Goal: Task Accomplishment & Management: Complete application form

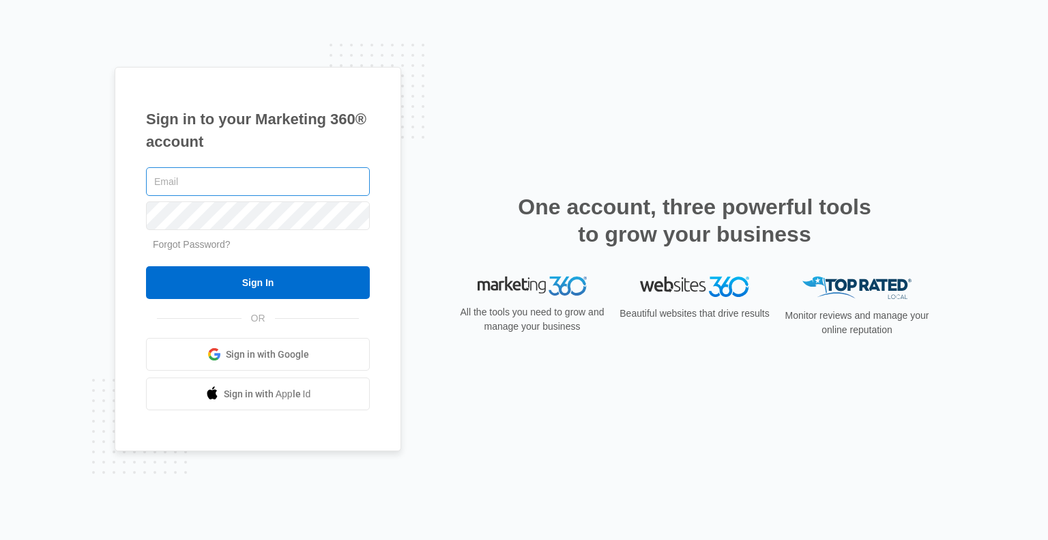
click at [179, 176] on input "text" at bounding box center [258, 181] width 224 height 29
type input "[EMAIL_ADDRESS][DOMAIN_NAME]"
click at [465, 378] on div "Sign in to your Marketing 360® account martybuie76@gmail.com Forgot Password? S…" at bounding box center [524, 270] width 818 height 407
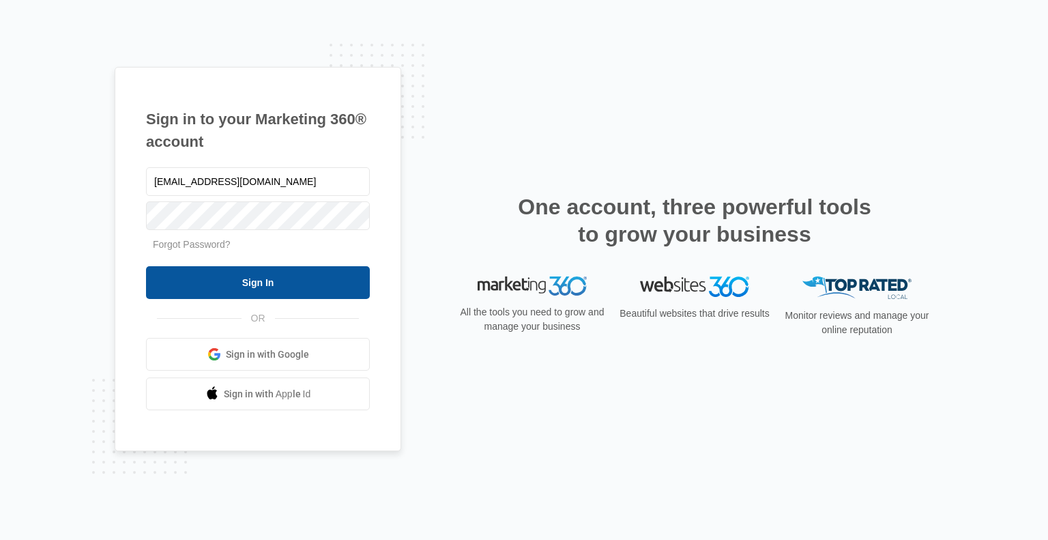
click at [291, 283] on input "Sign In" at bounding box center [258, 282] width 224 height 33
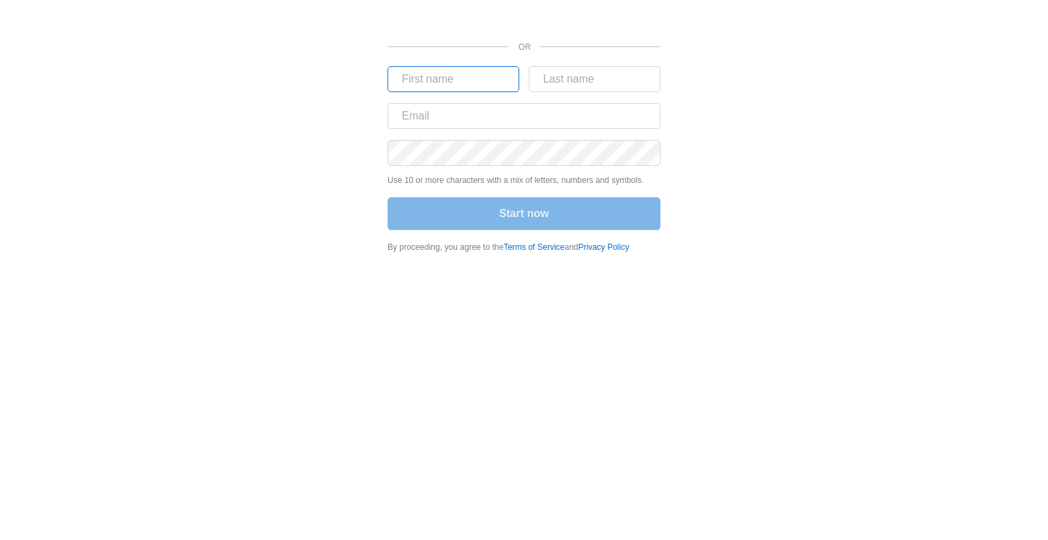
click at [437, 81] on input "text" at bounding box center [453, 79] width 132 height 26
type input "marty"
click at [559, 81] on input "text" at bounding box center [595, 79] width 132 height 26
type input "Buie"
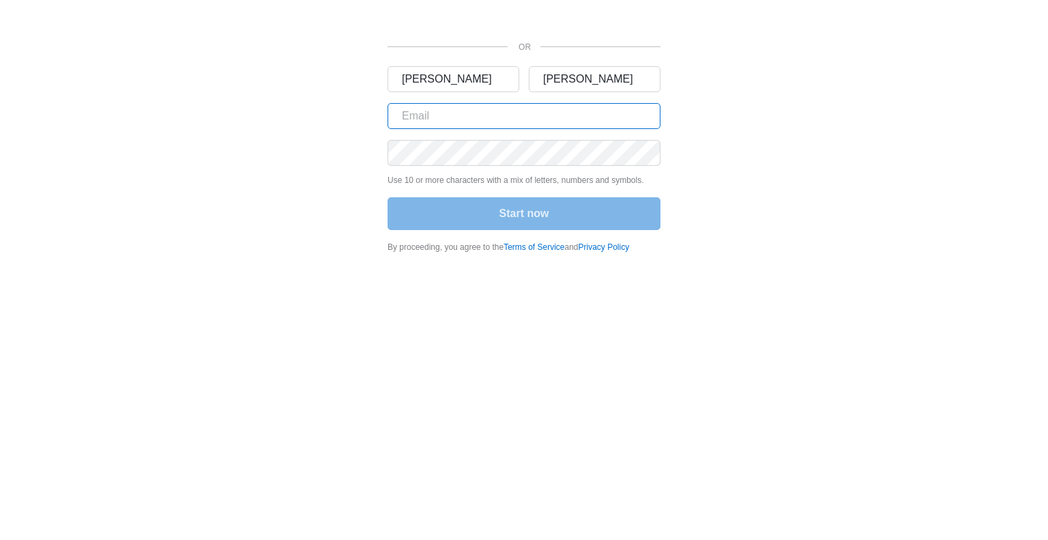
click at [474, 121] on input "text" at bounding box center [523, 116] width 273 height 26
type input "martybuie76@gmail.com"
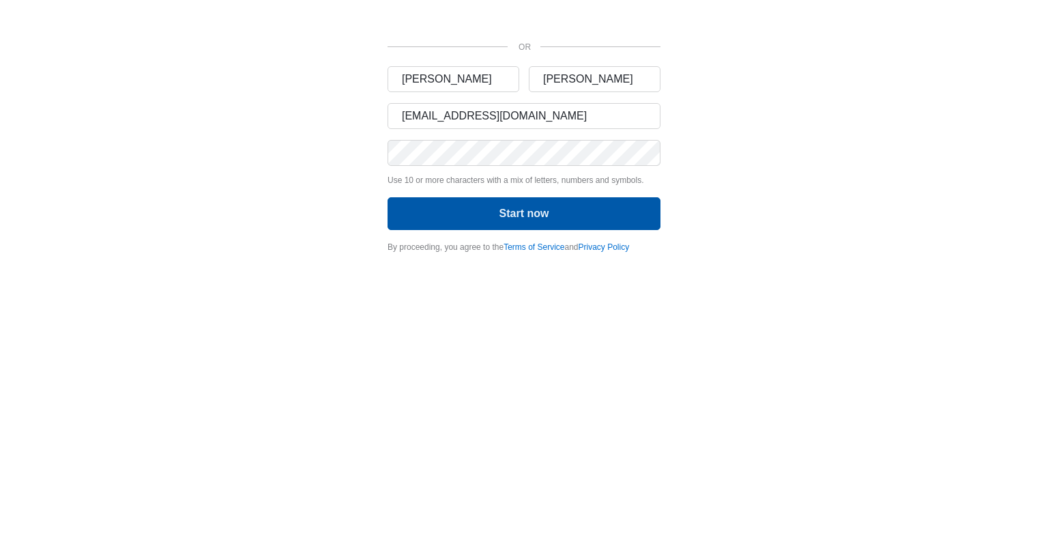
drag, startPoint x: 627, startPoint y: 211, endPoint x: 630, endPoint y: 204, distance: 7.3
click at [627, 212] on button "Start now" at bounding box center [523, 213] width 273 height 33
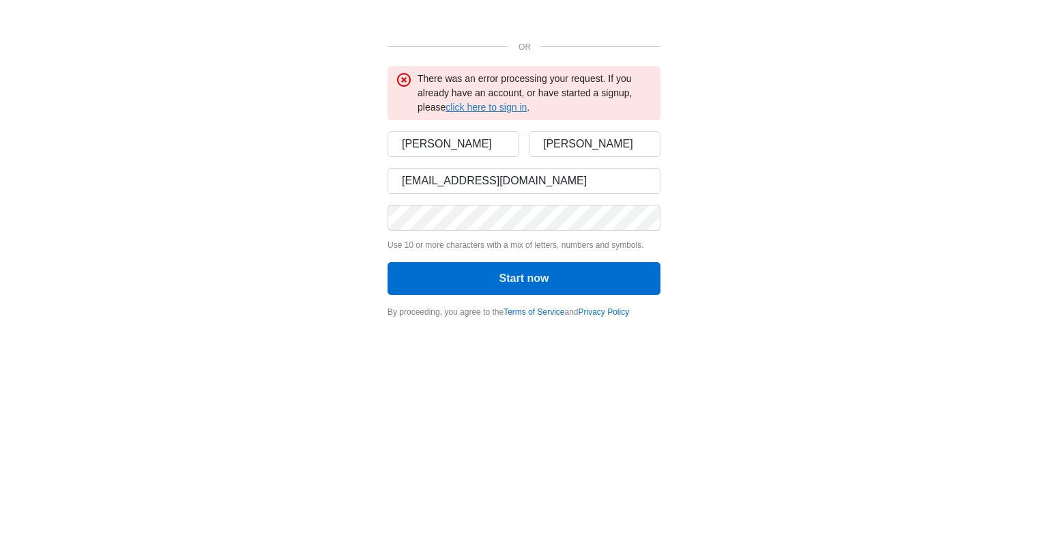
click at [474, 113] on link "click here to sign in" at bounding box center [485, 107] width 81 height 11
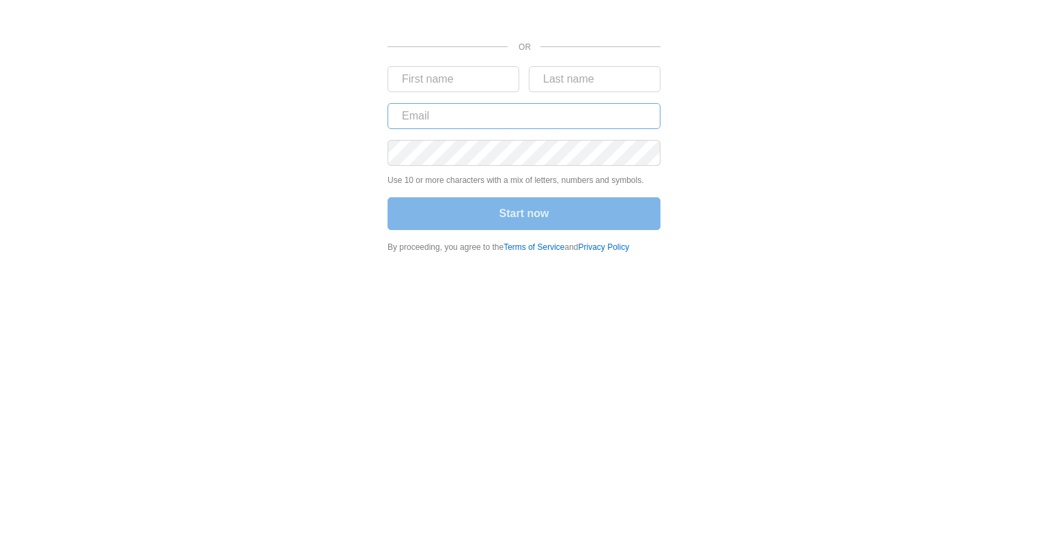
drag, startPoint x: 521, startPoint y: 209, endPoint x: 494, endPoint y: 104, distance: 107.9
click at [521, 209] on div "Start now" at bounding box center [523, 214] width 273 height 35
click at [457, 72] on input "text" at bounding box center [453, 79] width 132 height 26
type input "marty"
click at [473, 125] on input "text" at bounding box center [523, 116] width 273 height 26
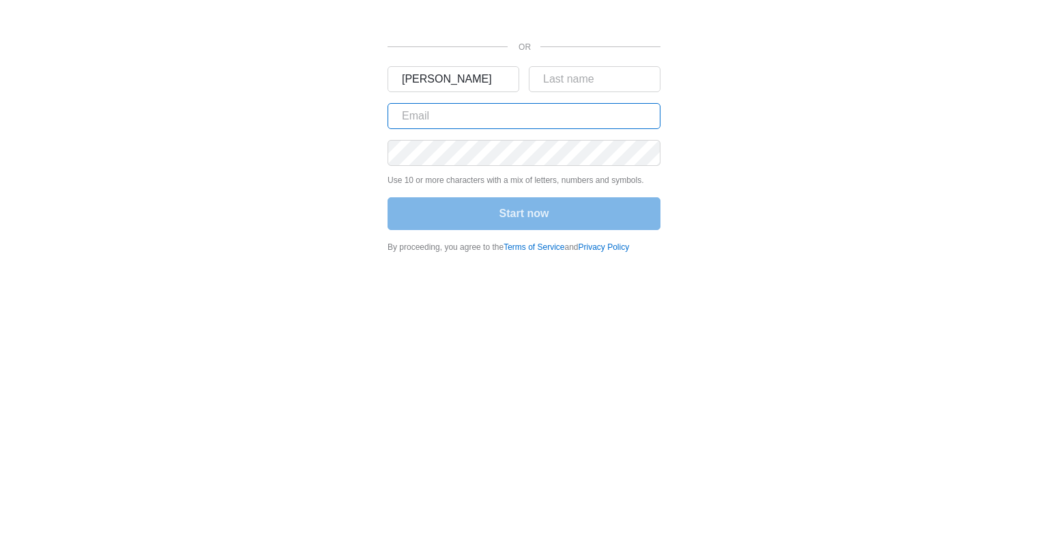
type input "martybuie76@gmail.com"
click at [502, 220] on div "Start now" at bounding box center [523, 214] width 273 height 35
click at [522, 215] on div "Start now" at bounding box center [523, 214] width 273 height 35
click at [587, 75] on input "text" at bounding box center [595, 79] width 132 height 26
type input "Buie"
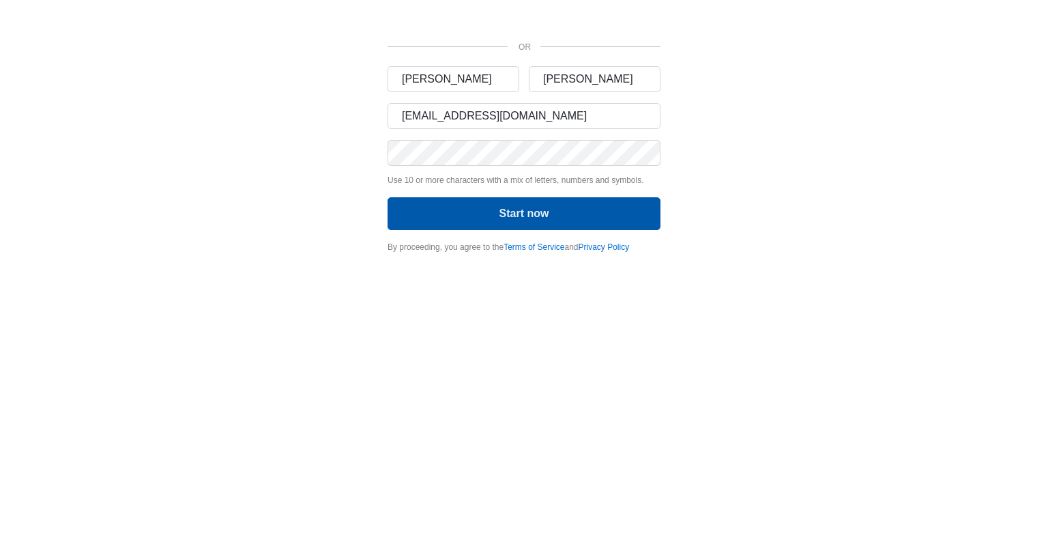
click at [587, 222] on button "Start now" at bounding box center [523, 213] width 273 height 33
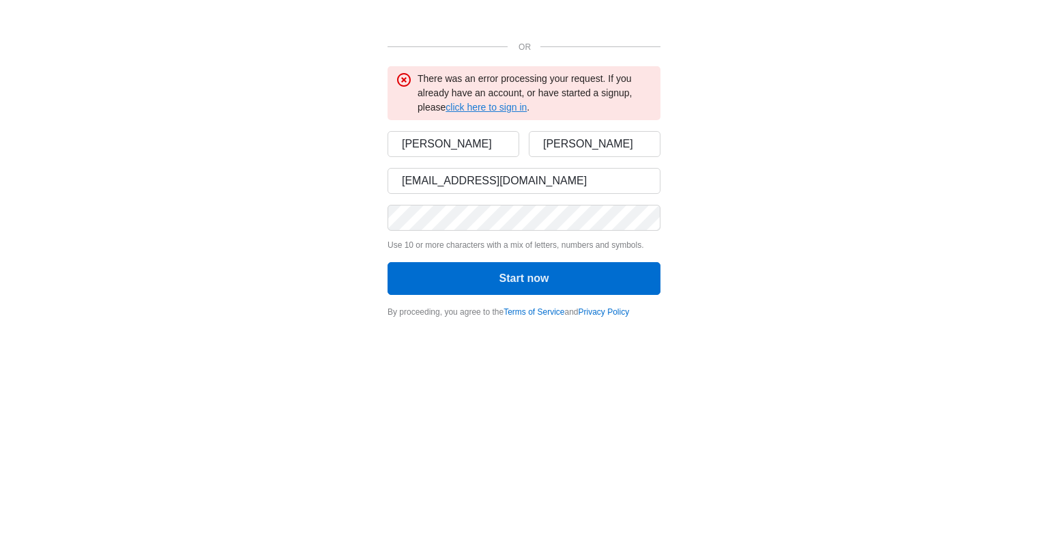
click at [475, 108] on link "click here to sign in" at bounding box center [485, 107] width 81 height 11
